Goal: Find specific page/section: Find specific page/section

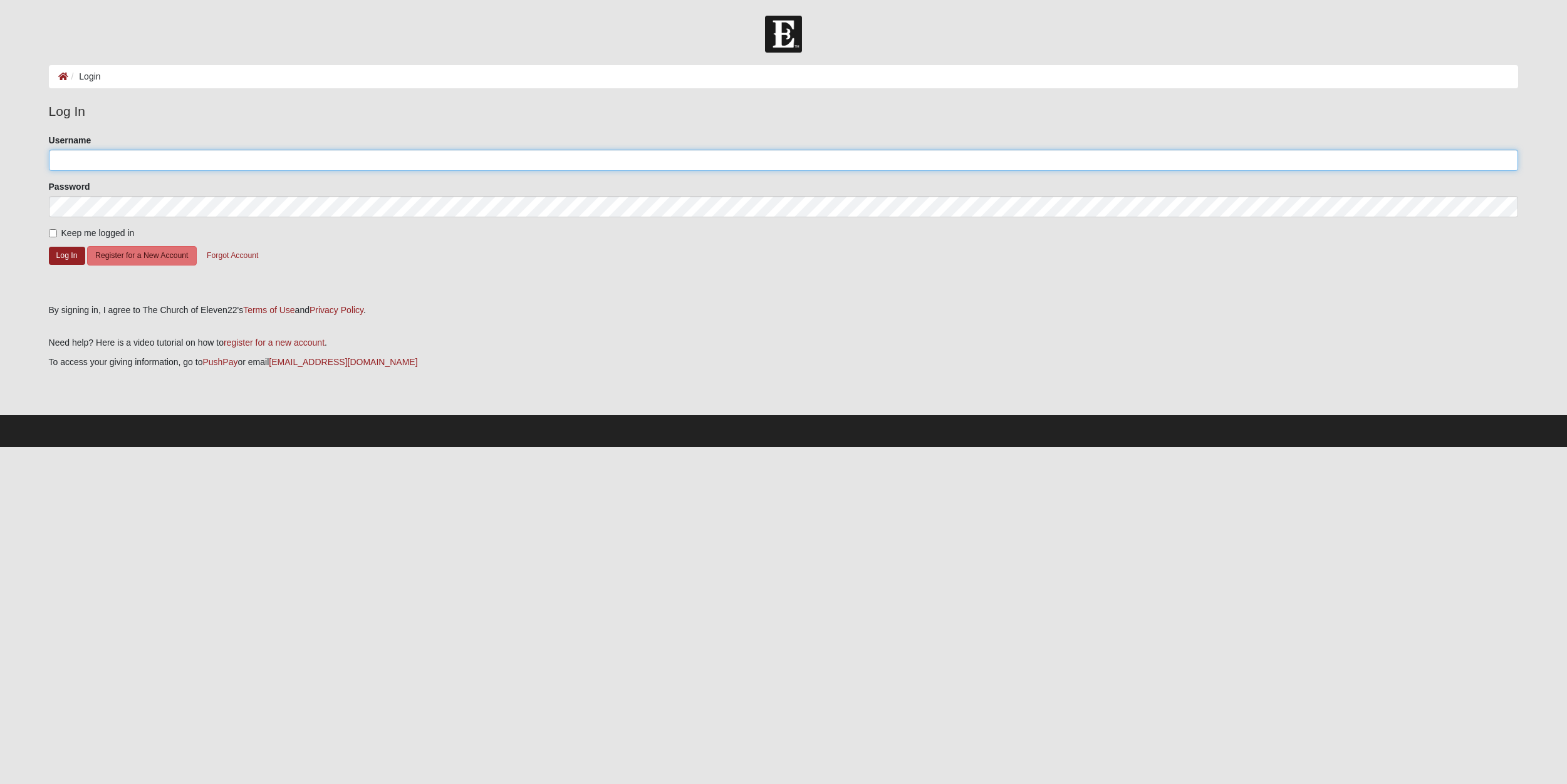
drag, startPoint x: 265, startPoint y: 165, endPoint x: 182, endPoint y: 194, distance: 87.9
click at [265, 165] on input "Username" at bounding box center [784, 160] width 1470 height 21
type input "stcdave"
click at [69, 252] on button "Log In" at bounding box center [67, 256] width 36 height 18
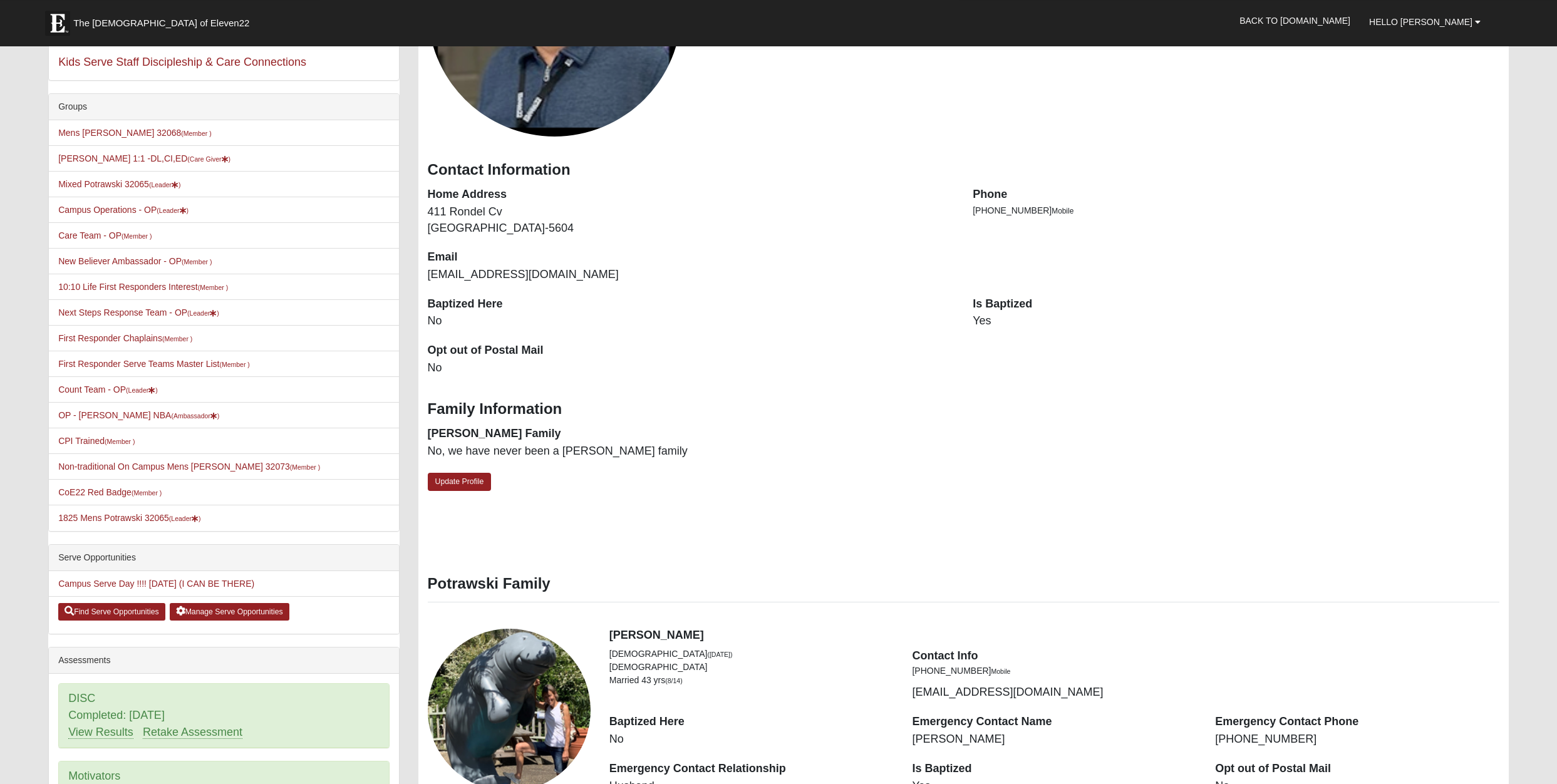
scroll to position [251, 0]
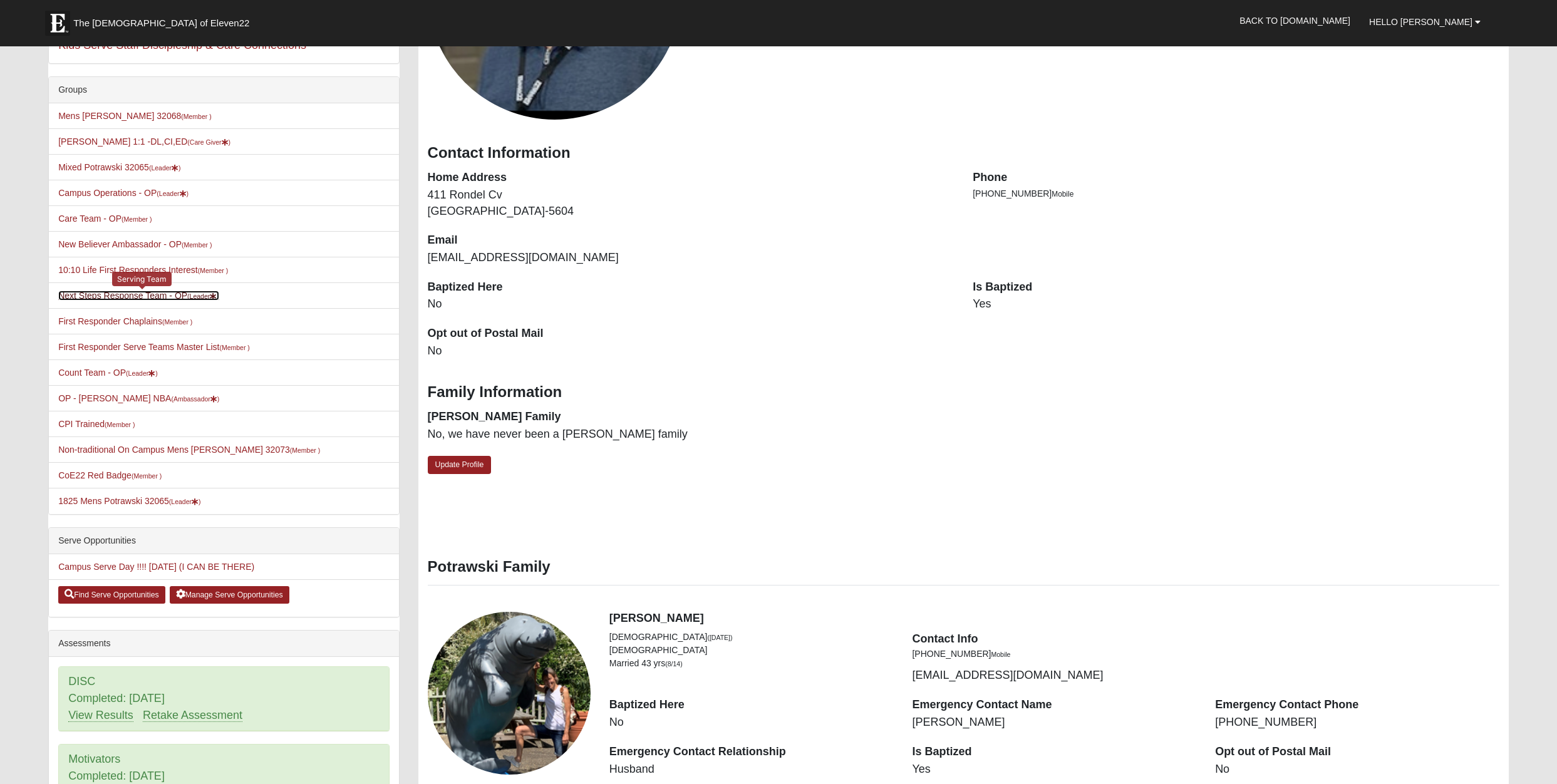
click at [133, 294] on link "Next Steps Response Team - OP (Leader )" at bounding box center [139, 295] width 161 height 10
